Goal: Task Accomplishment & Management: Complete application form

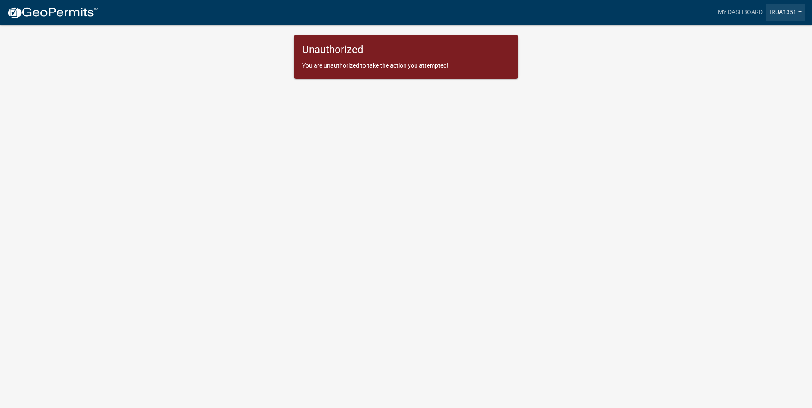
click at [789, 11] on link "IRUA1351" at bounding box center [785, 12] width 39 height 16
click at [766, 37] on link "Account" at bounding box center [770, 35] width 68 height 21
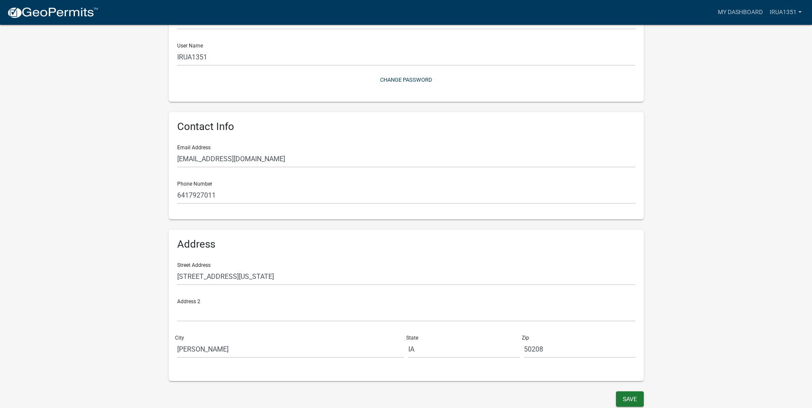
scroll to position [90, 0]
click at [627, 399] on button "Save" at bounding box center [630, 398] width 28 height 15
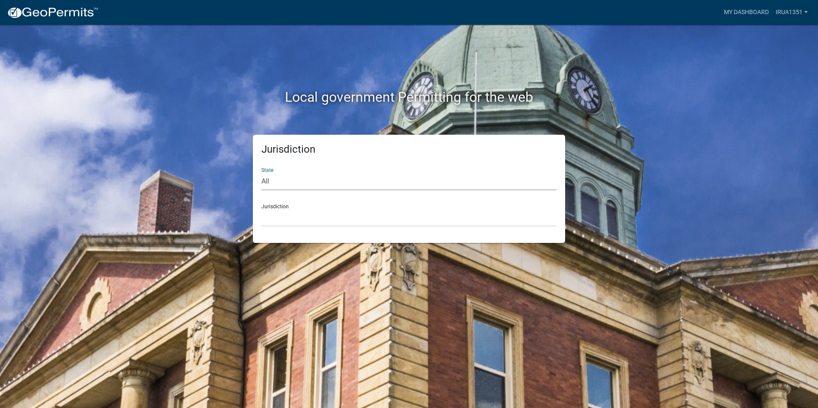
click at [279, 182] on select "All [US_STATE] [US_STATE] [US_STATE] [US_STATE] [US_STATE] [US_STATE] [US_STATE…" at bounding box center [408, 182] width 295 height 18
select select "[US_STATE]"
click at [261, 173] on select "All [US_STATE] [US_STATE] [US_STATE] [US_STATE] [US_STATE] [US_STATE] [US_STATE…" at bounding box center [408, 182] width 295 height 18
click at [383, 176] on select "All [US_STATE] [US_STATE] [US_STATE] [US_STATE] [US_STATE] [US_STATE] [US_STATE…" at bounding box center [408, 182] width 295 height 18
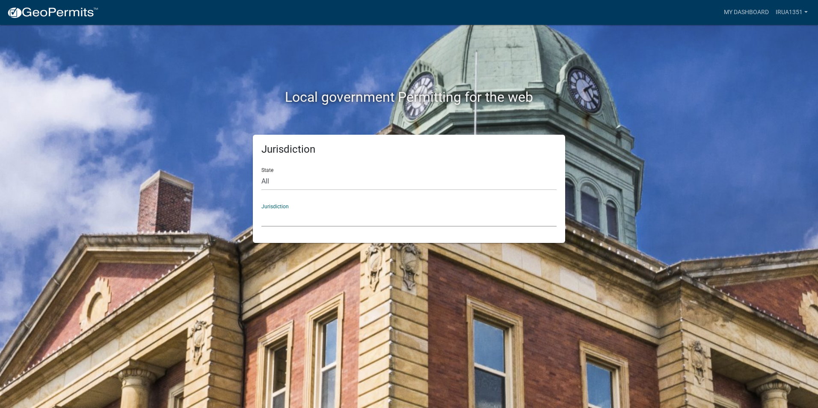
click at [348, 220] on select "[GEOGRAPHIC_DATA], [US_STATE] [GEOGRAPHIC_DATA], [US_STATE] [GEOGRAPHIC_DATA], …" at bounding box center [408, 218] width 295 height 18
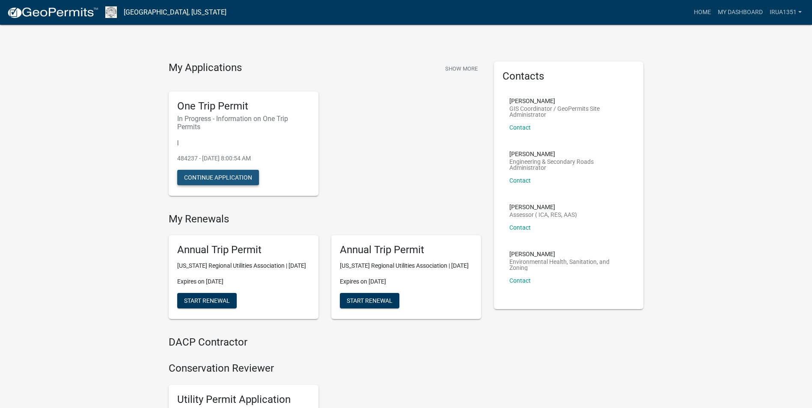
click at [237, 178] on button "Continue Application" at bounding box center [218, 177] width 82 height 15
drag, startPoint x: 250, startPoint y: 132, endPoint x: 396, endPoint y: 374, distance: 282.2
click at [396, 374] on h4 "Conservation Reviewer" at bounding box center [325, 368] width 312 height 12
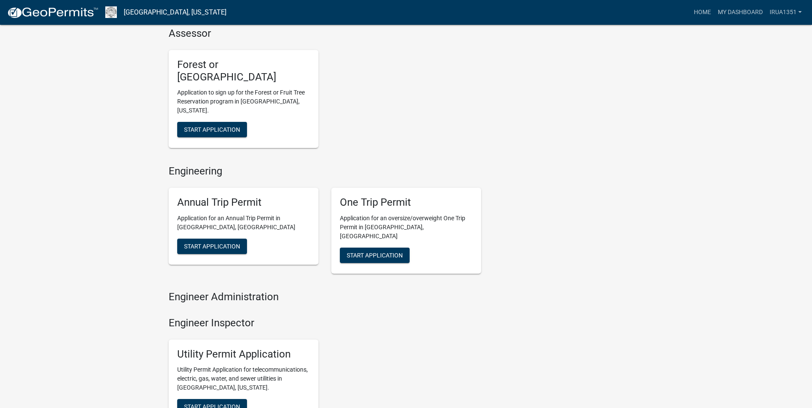
scroll to position [599, 0]
